Goal: Task Accomplishment & Management: Manage account settings

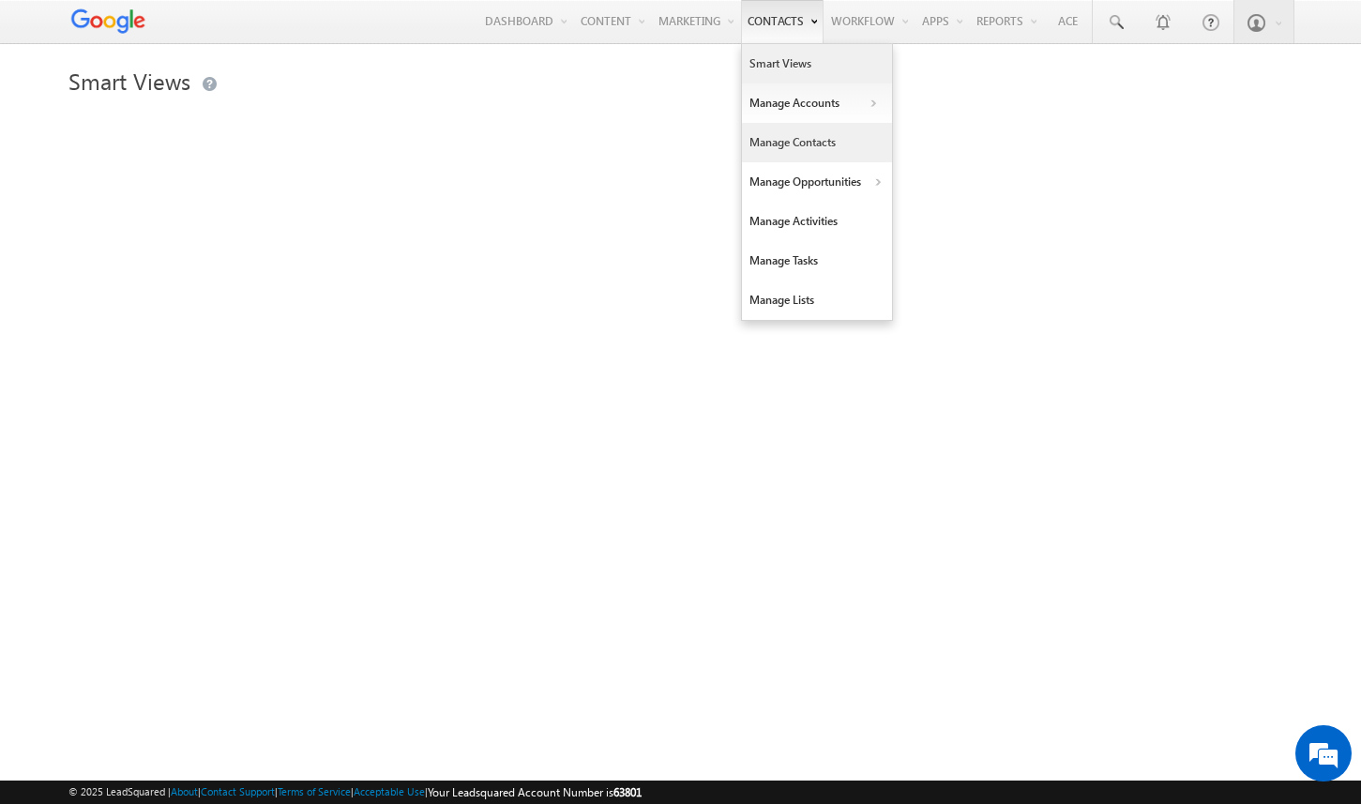
click at [769, 145] on link "Manage Contacts" at bounding box center [817, 142] width 150 height 39
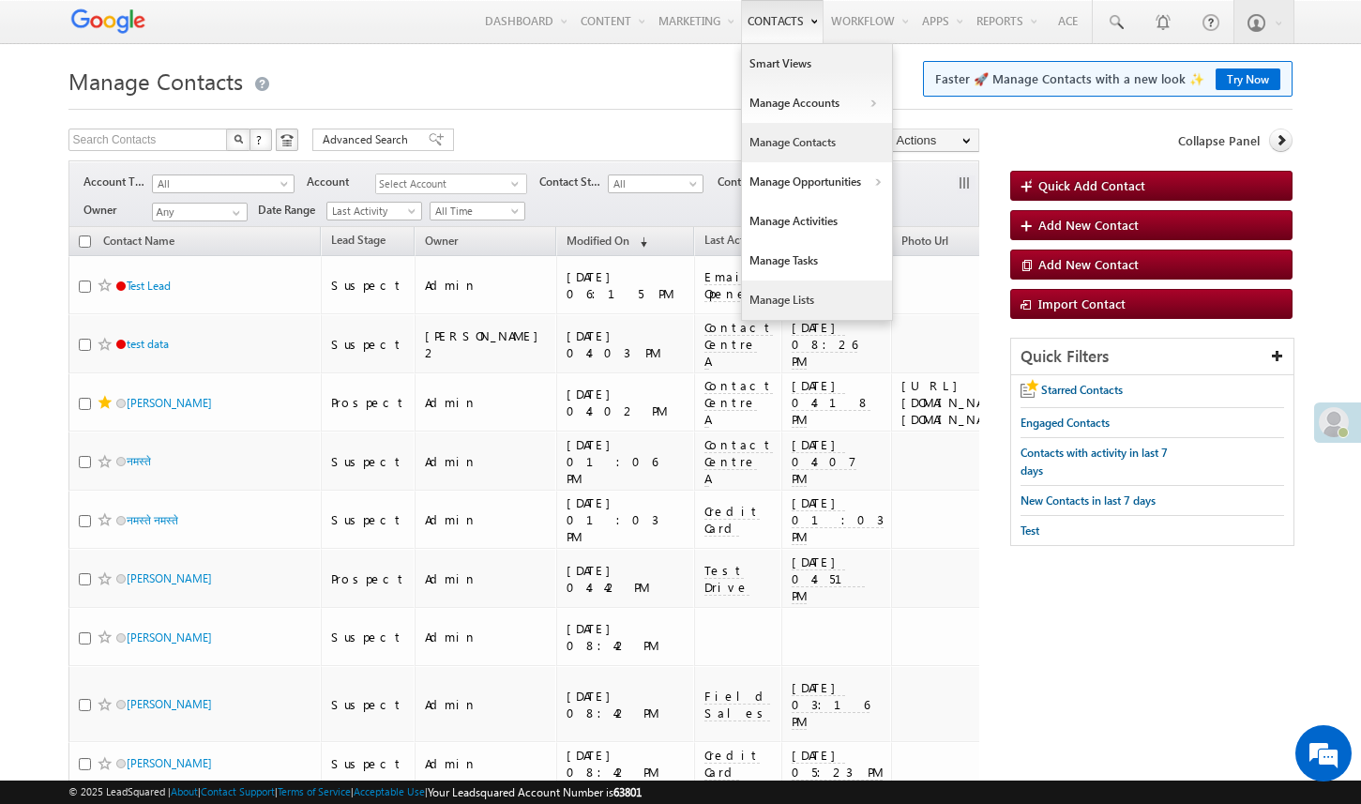
click at [751, 298] on link "Manage Lists" at bounding box center [817, 300] width 150 height 39
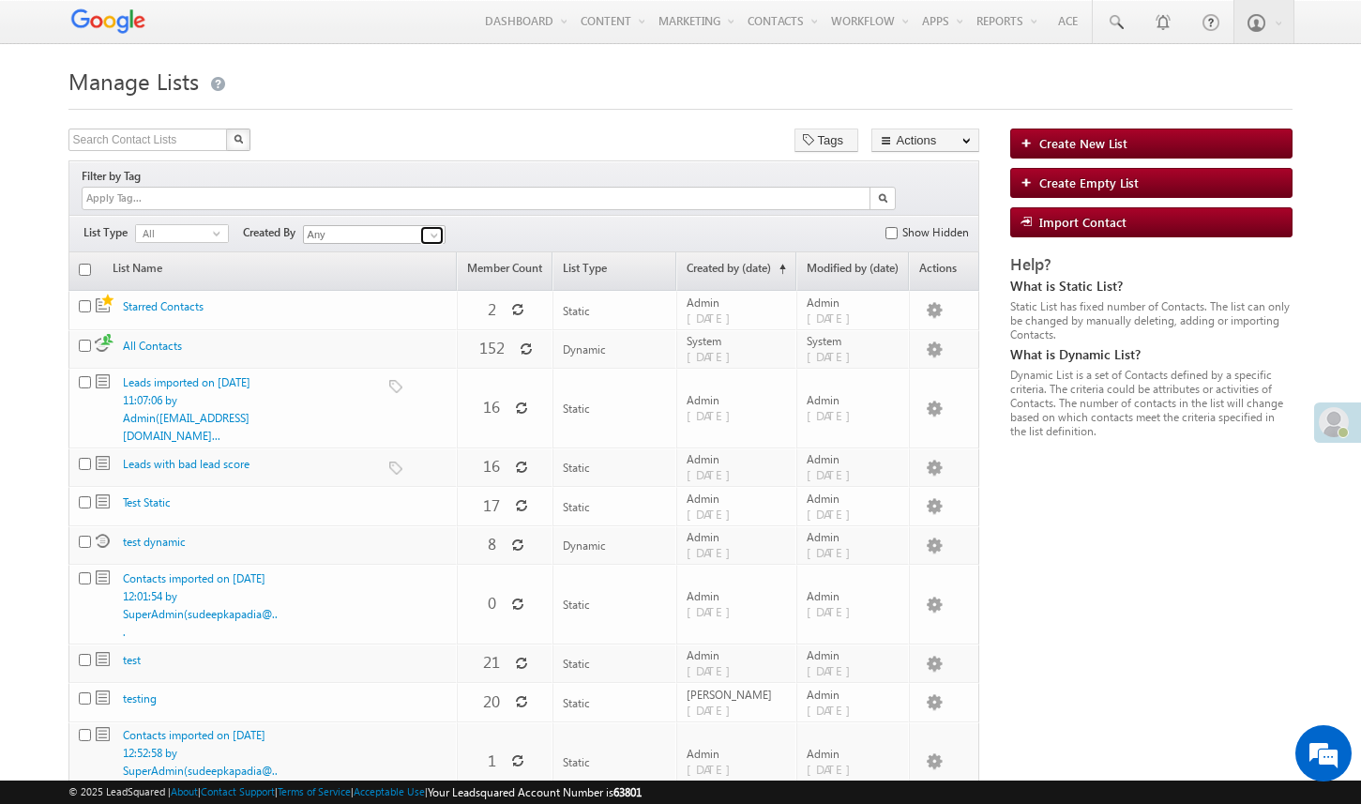
click at [441, 228] on span at bounding box center [434, 235] width 15 height 15
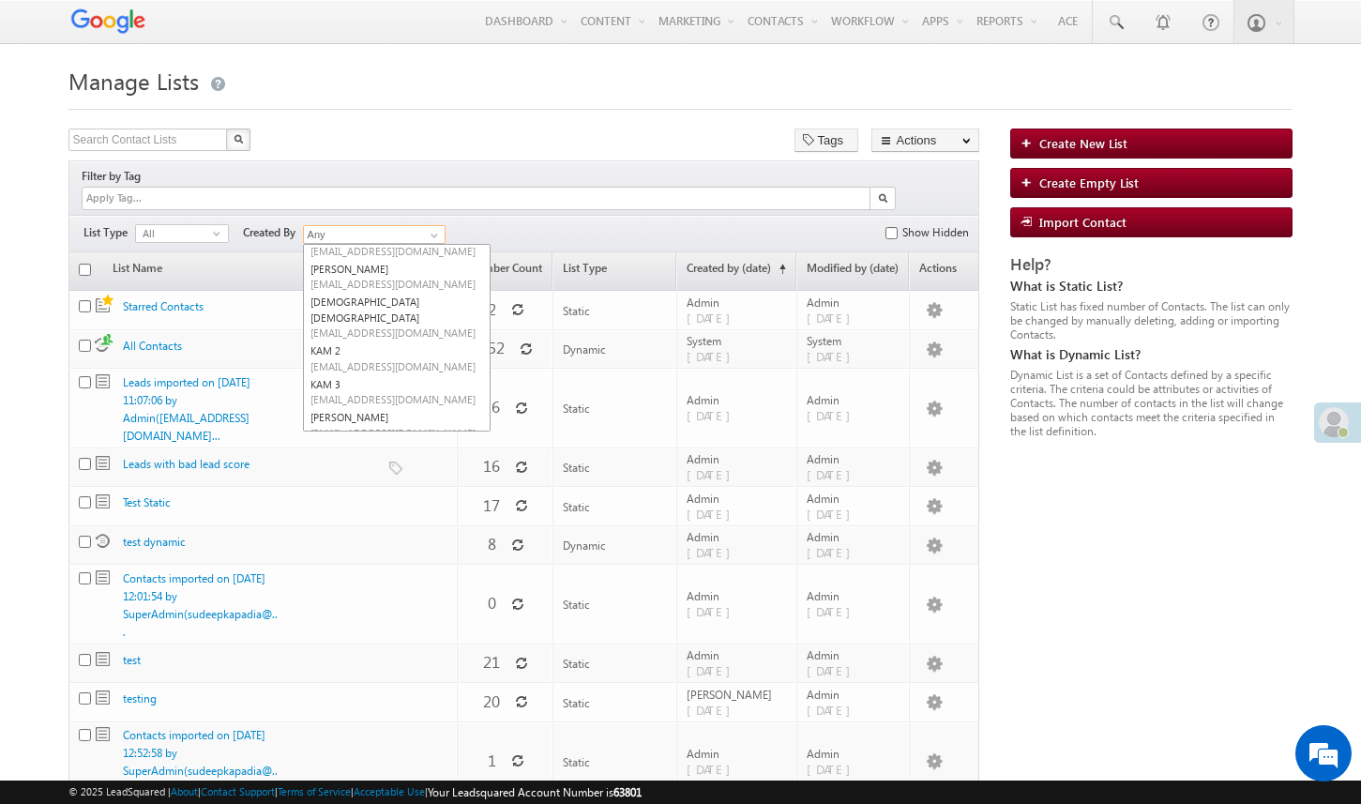
scroll to position [452, 0]
click at [401, 312] on span "[EMAIL_ADDRESS][DOMAIN_NAME]" at bounding box center [395, 319] width 169 height 14
type input "SU1"
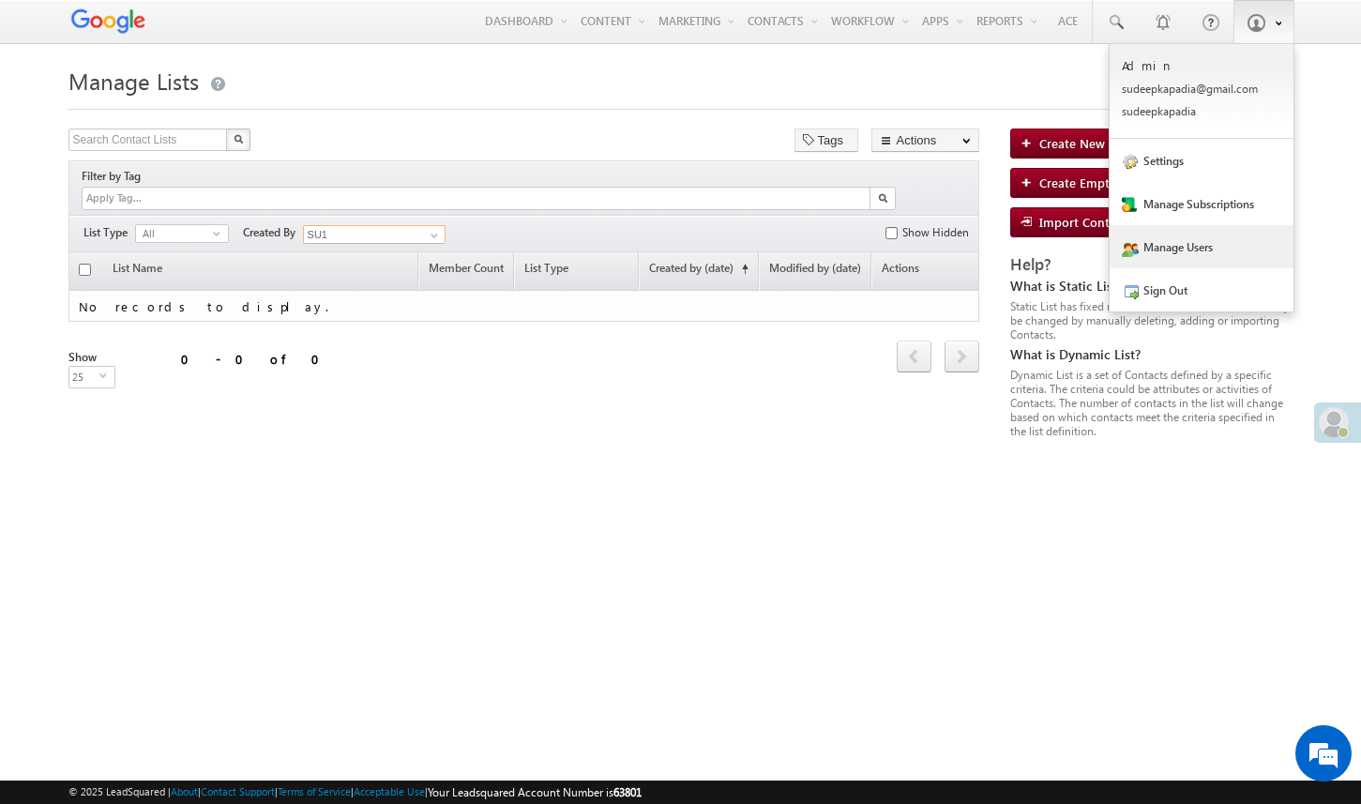
scroll to position [0, 0]
click at [1169, 242] on link "Manage Users" at bounding box center [1202, 246] width 184 height 43
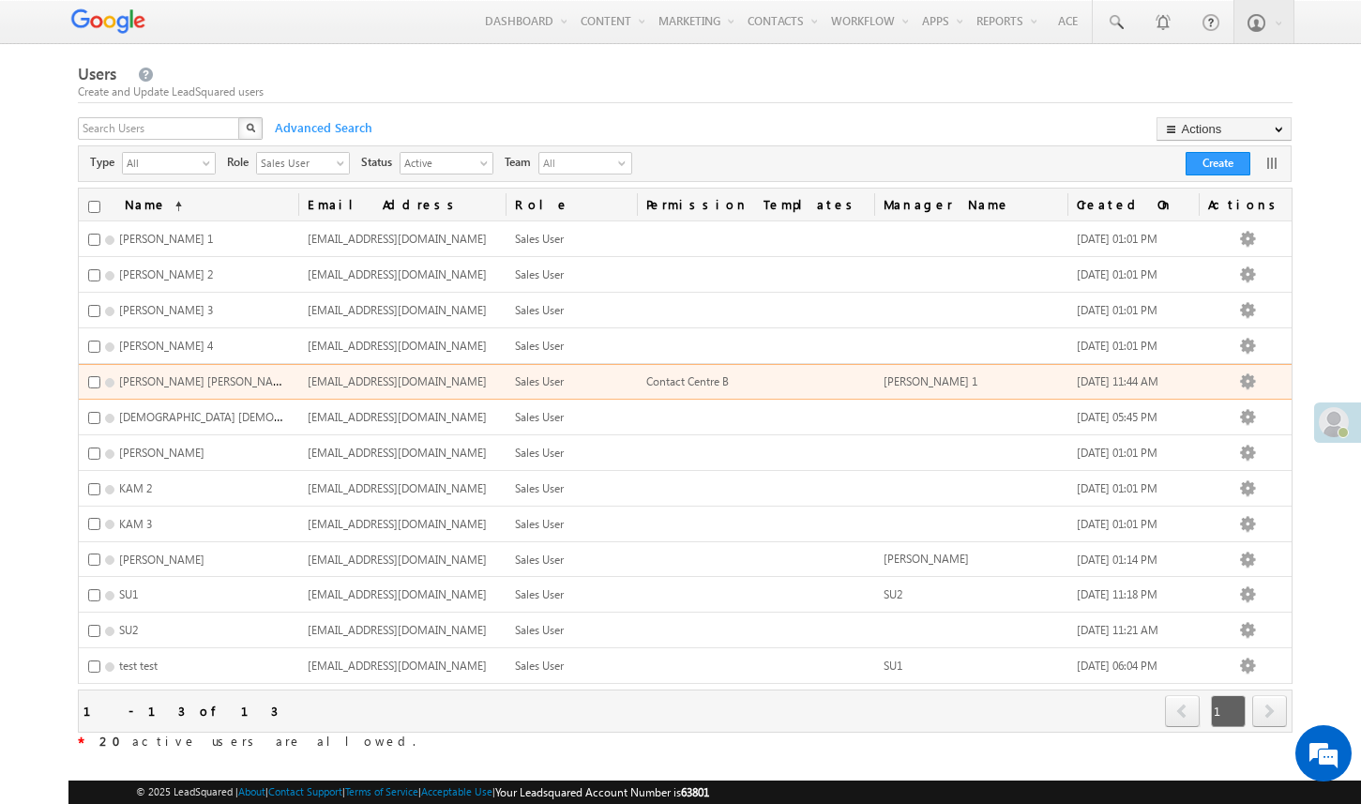
click at [415, 382] on span "[EMAIL_ADDRESS][DOMAIN_NAME]" at bounding box center [397, 381] width 179 height 14
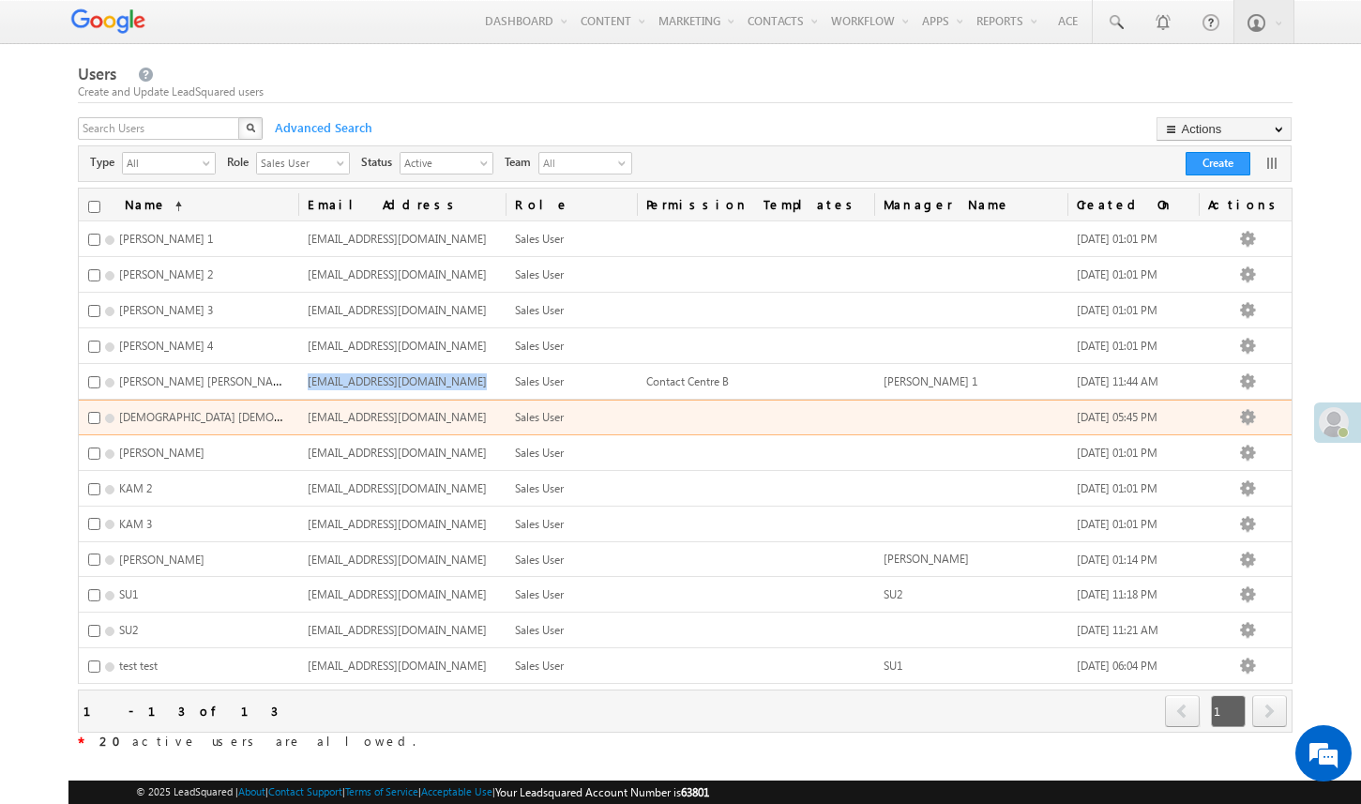
copy span "[EMAIL_ADDRESS][DOMAIN_NAME]"
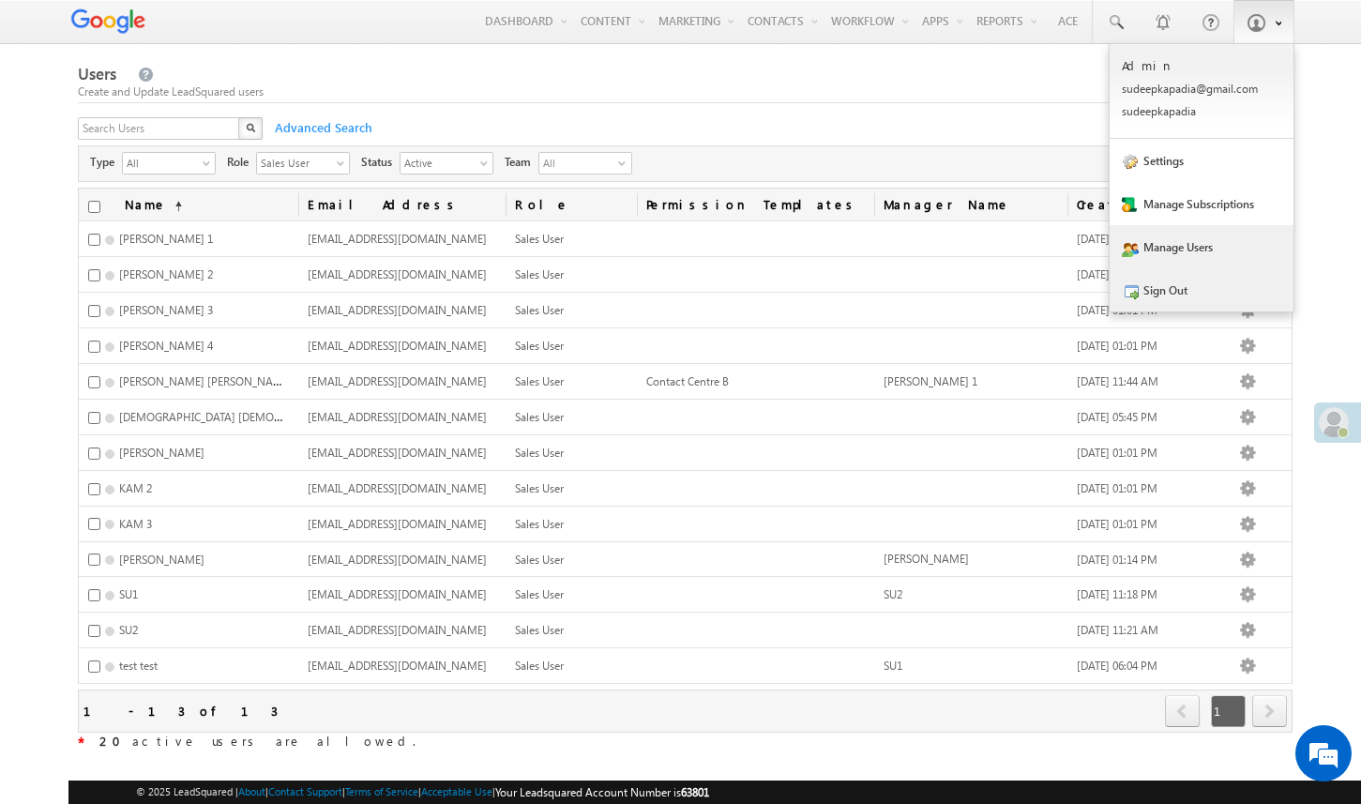
click at [1151, 290] on link "Sign Out" at bounding box center [1202, 289] width 184 height 43
